Goal: Obtain resource: Download file/media

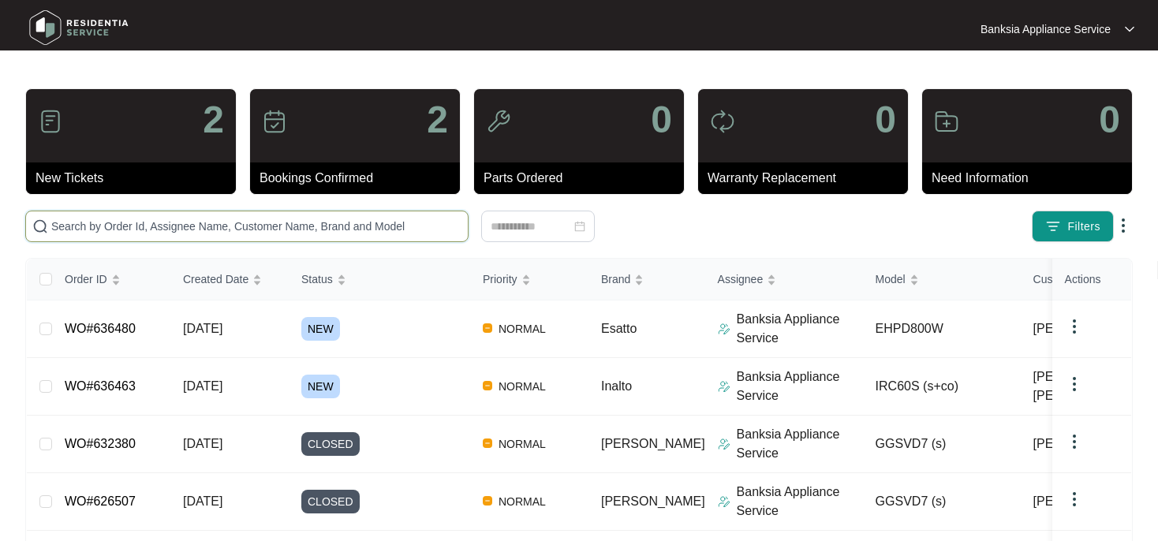
click at [103, 229] on input "text" at bounding box center [256, 226] width 410 height 17
paste input "636463"
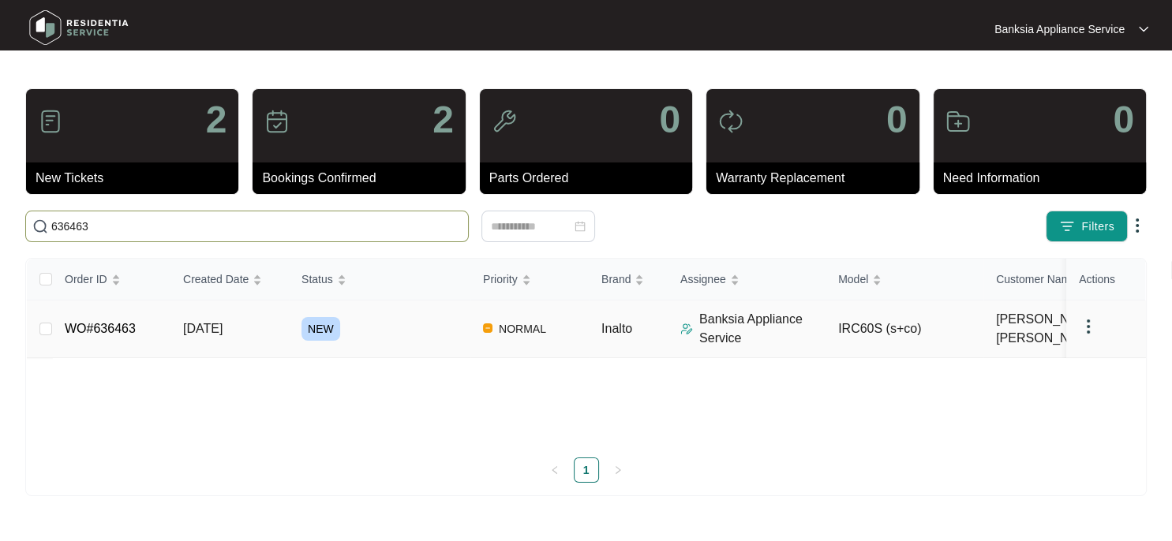
type input "636463"
click at [310, 326] on span "NEW" at bounding box center [320, 329] width 39 height 24
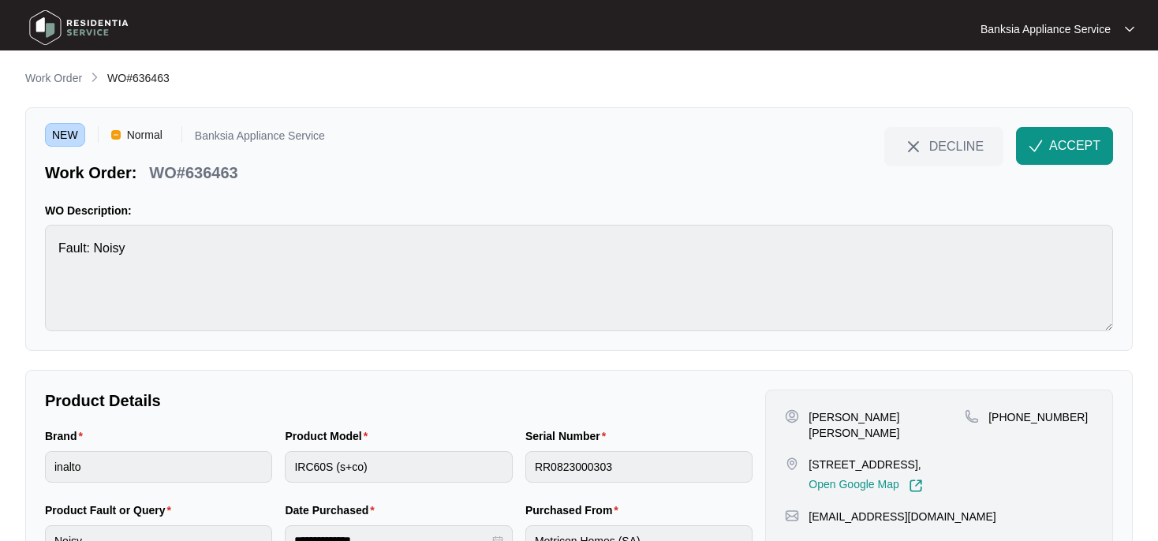
scroll to position [79, 0]
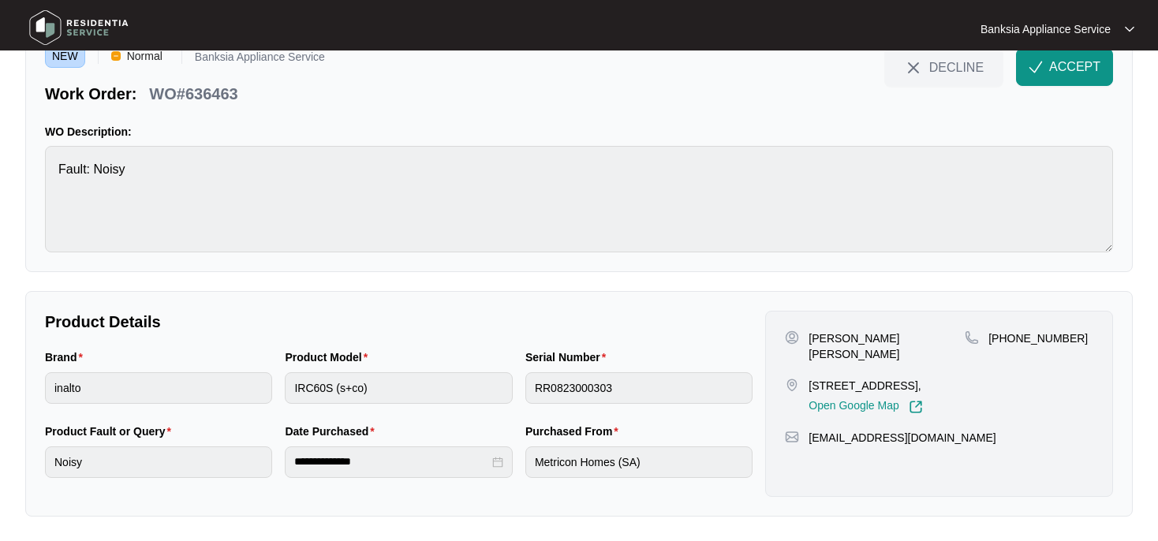
click at [1084, 62] on span "ACCEPT" at bounding box center [1074, 67] width 51 height 19
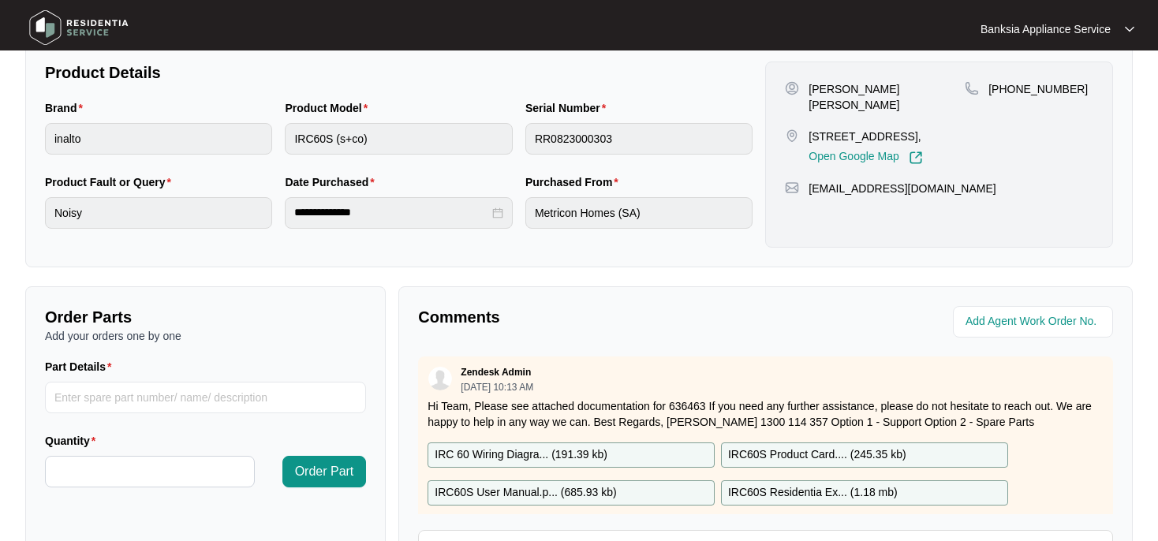
scroll to position [26, 0]
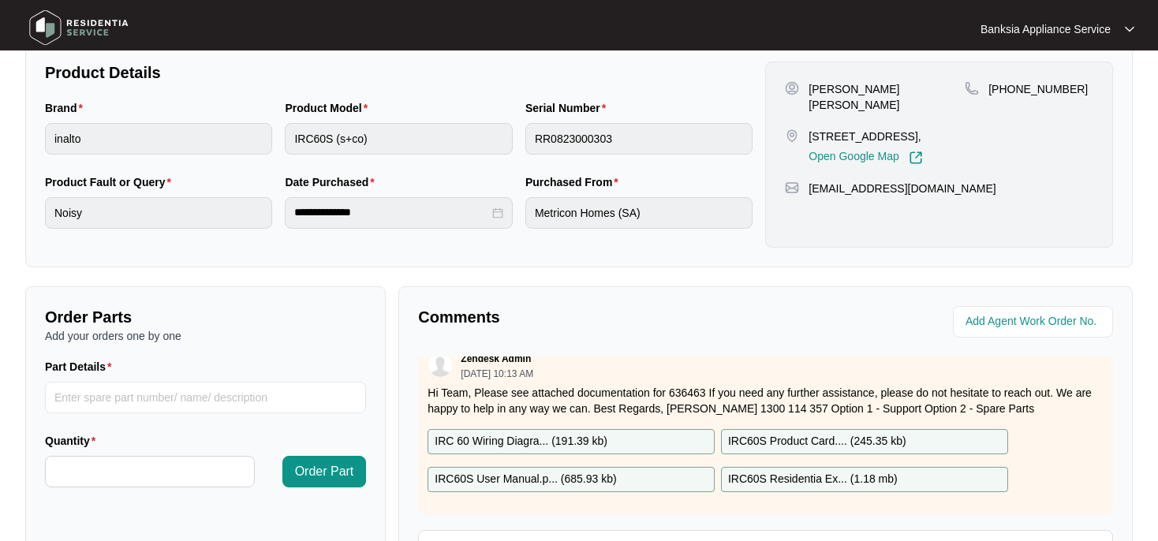
click at [809, 433] on p "IRC60S Product Card.... ( 245.35 kb )" at bounding box center [817, 441] width 178 height 17
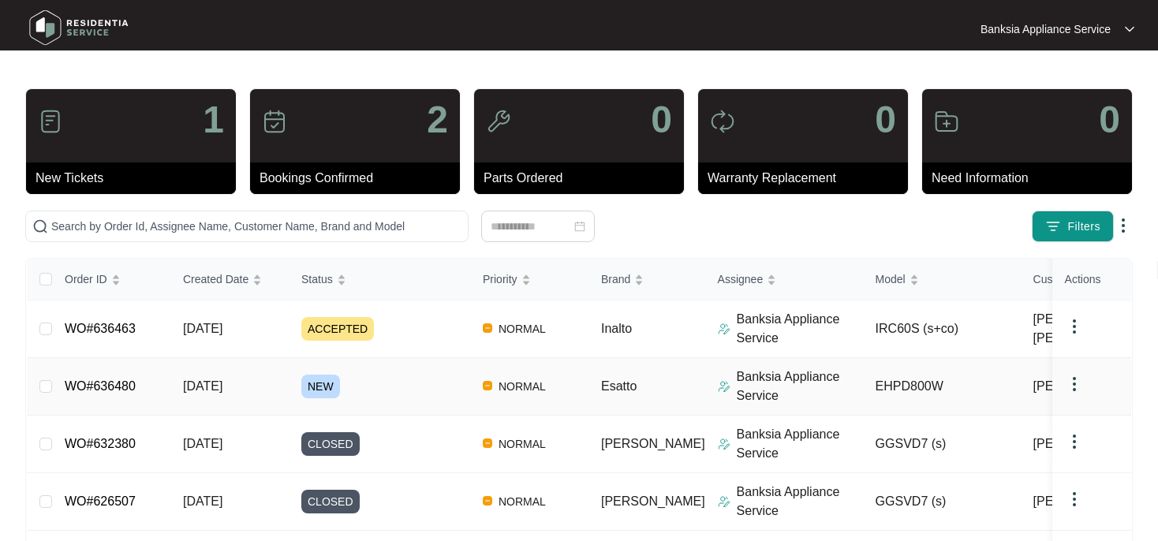
click at [222, 390] on span "[DATE]" at bounding box center [202, 385] width 39 height 13
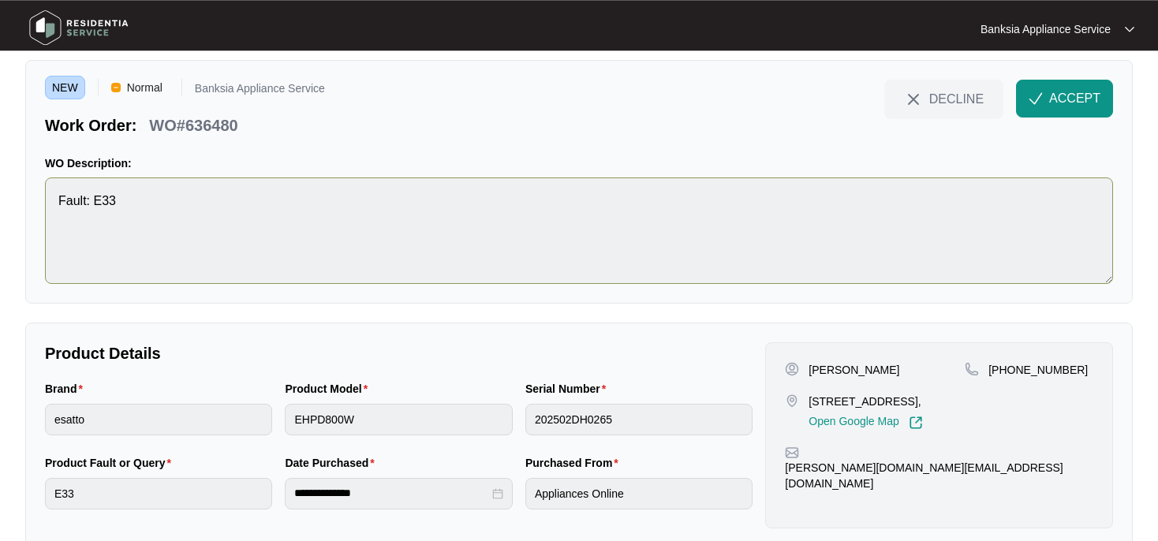
scroll to position [79, 0]
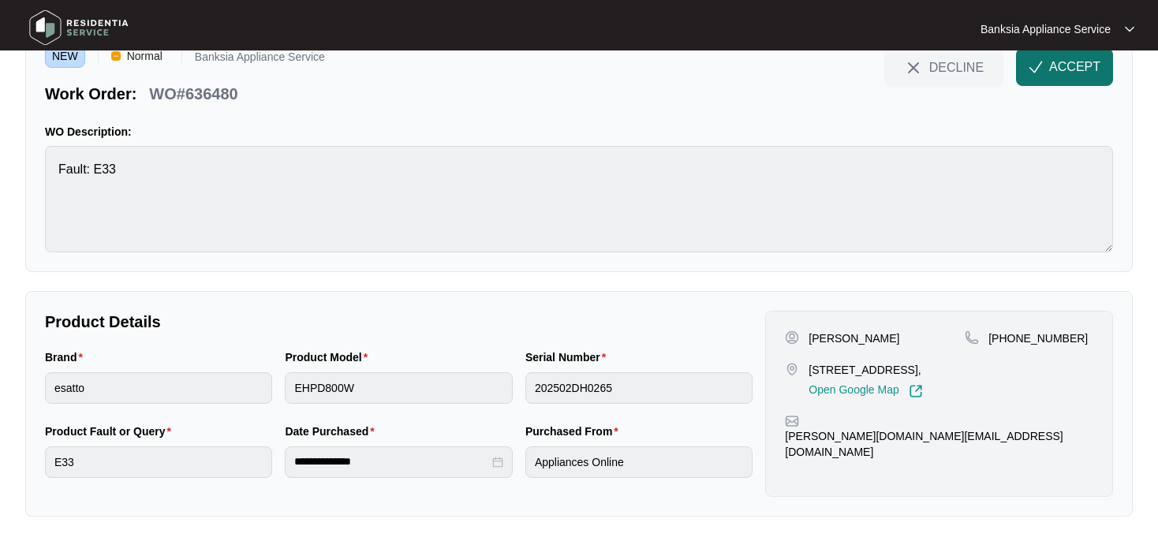
click at [1065, 75] on span "ACCEPT" at bounding box center [1074, 67] width 51 height 19
